Goal: Information Seeking & Learning: Find specific fact

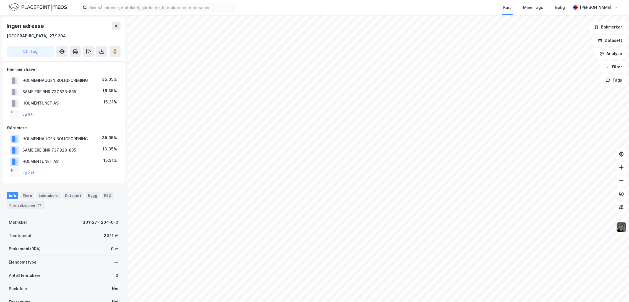
click at [0, 0] on button "og 5 til" at bounding box center [0, 0] width 0 height 0
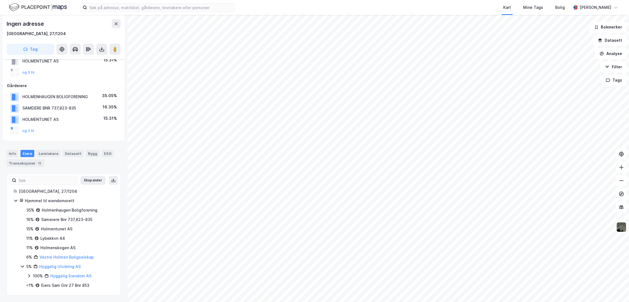
scroll to position [42, 0]
click at [71, 258] on link "Vestre Holmen Boligselskap" at bounding box center [67, 257] width 54 height 5
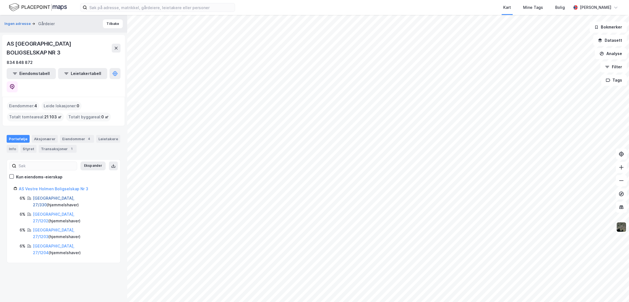
click at [42, 196] on link "[GEOGRAPHIC_DATA], 27/330" at bounding box center [53, 201] width 41 height 11
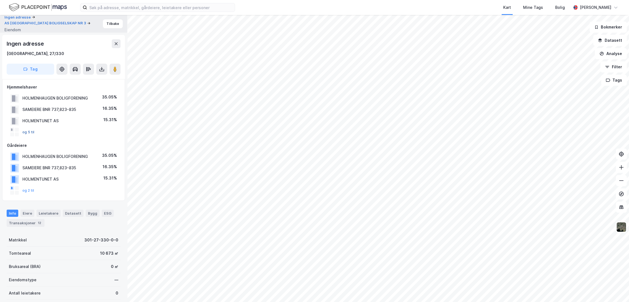
click at [0, 0] on button "og 5 til" at bounding box center [0, 0] width 0 height 0
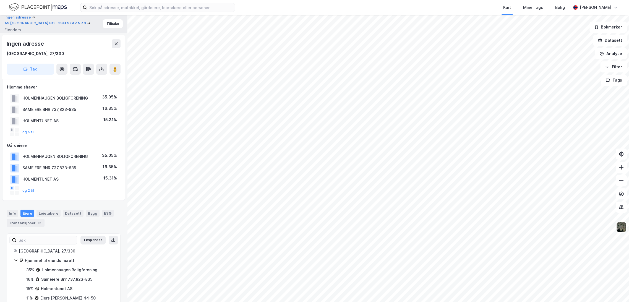
scroll to position [60, 0]
